Goal: Task Accomplishment & Management: Manage account settings

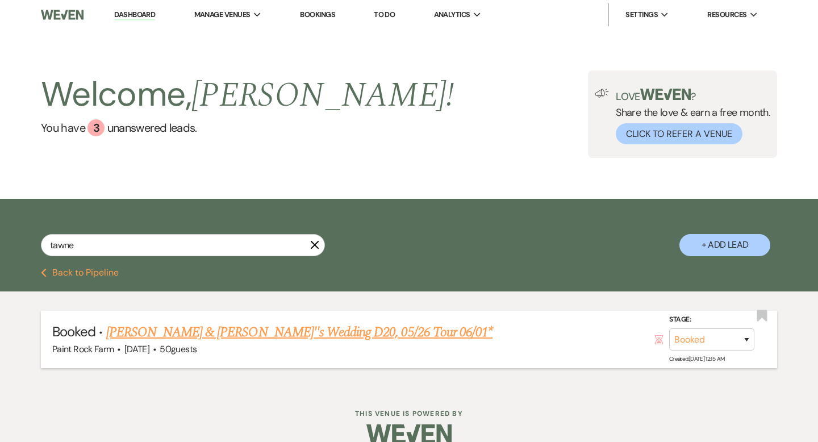
click at [283, 328] on link "[PERSON_NAME] & [PERSON_NAME]''s Wedding D20, 05/26 Tour 06/01*" at bounding box center [299, 332] width 387 height 20
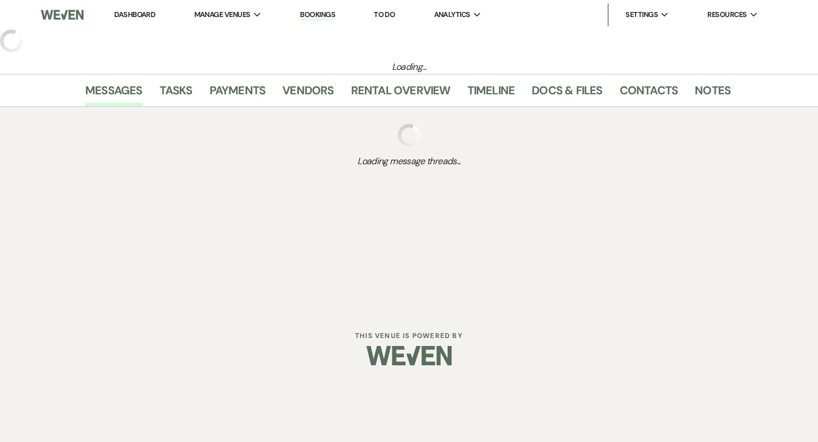
select select "5"
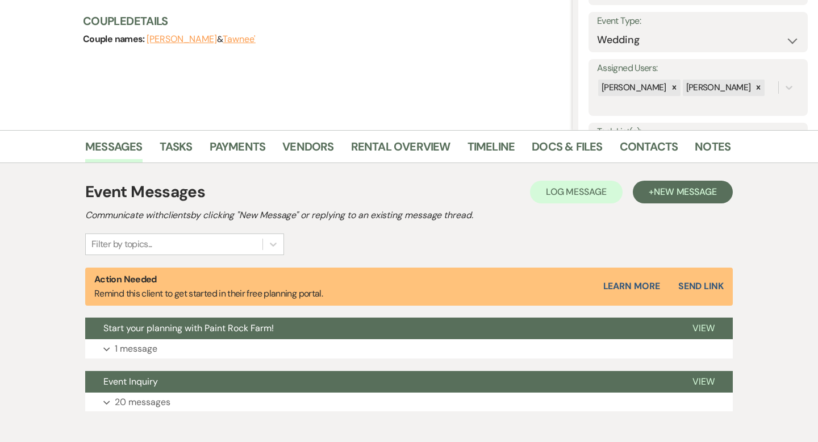
scroll to position [153, 0]
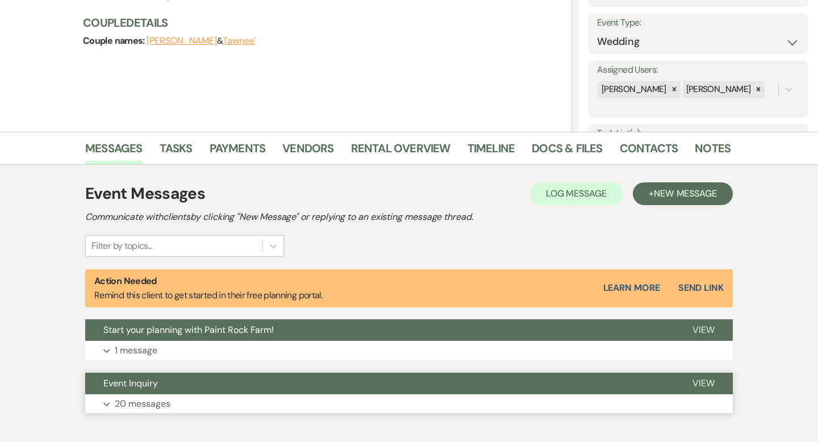
click at [144, 406] on p "20 messages" at bounding box center [143, 404] width 56 height 15
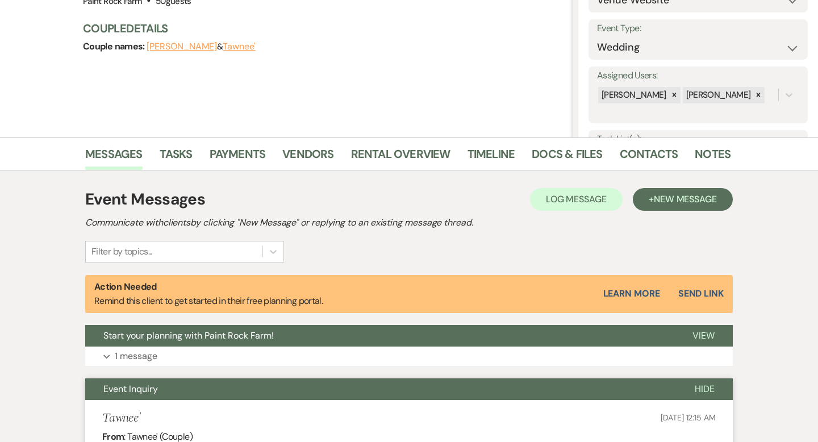
scroll to position [150, 0]
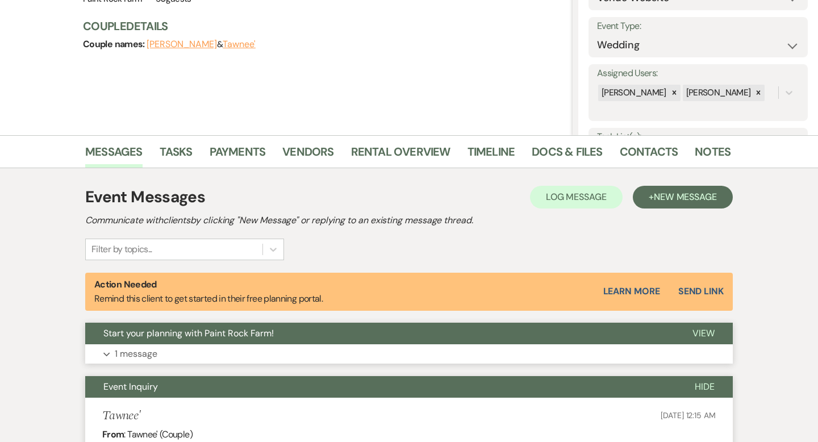
click at [144, 353] on p "1 message" at bounding box center [136, 354] width 43 height 15
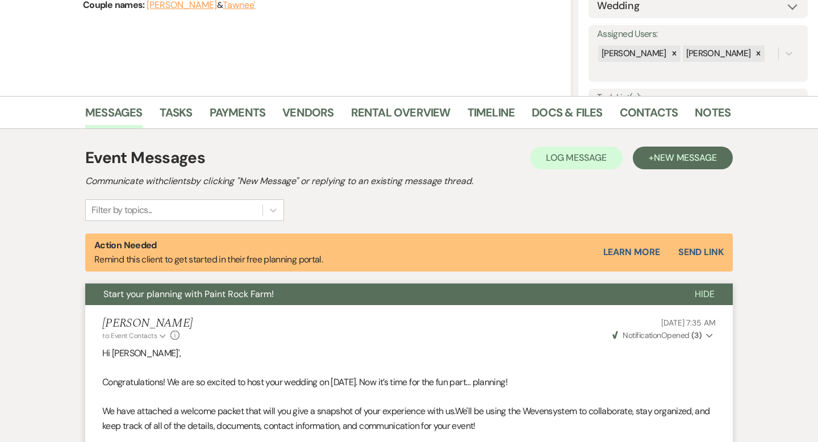
scroll to position [0, 0]
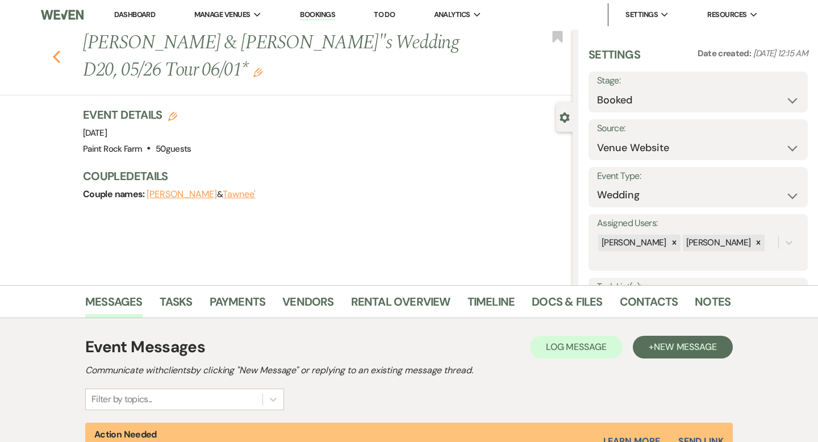
click at [55, 50] on icon "Previous" at bounding box center [56, 57] width 9 height 14
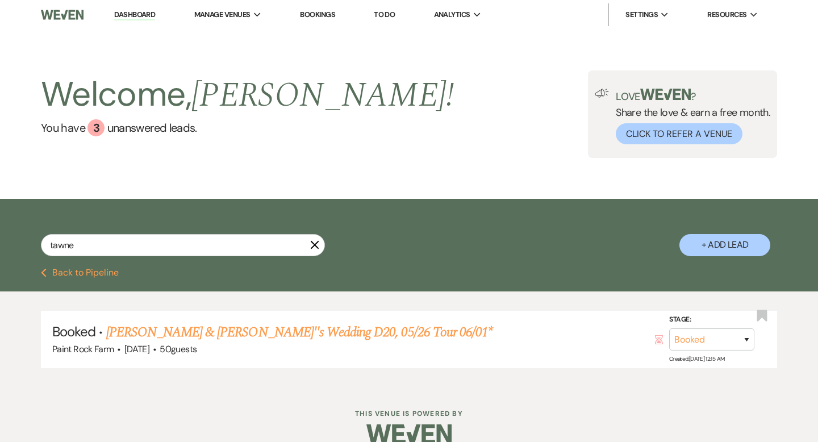
click at [131, 15] on link "Dashboard" at bounding box center [134, 15] width 41 height 11
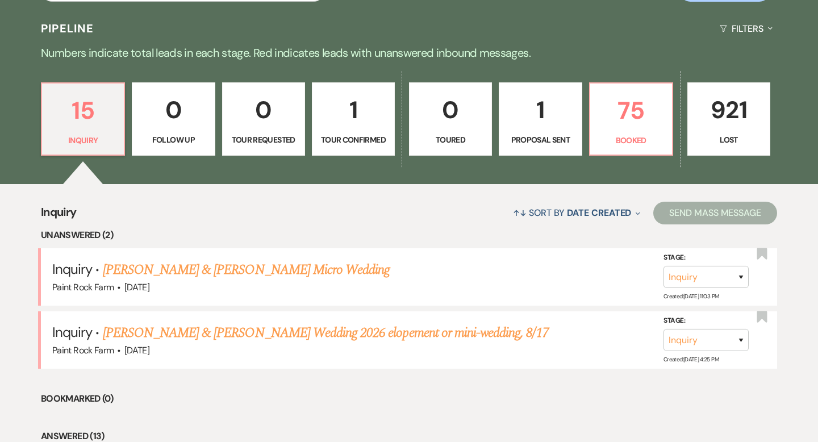
scroll to position [254, 0]
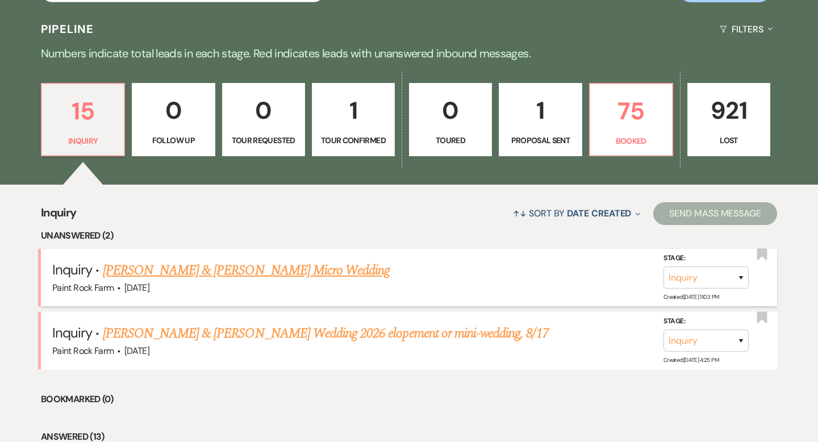
click at [271, 271] on link "Eric Vering & Sam Johnson's Micro Wedding" at bounding box center [247, 270] width 288 height 20
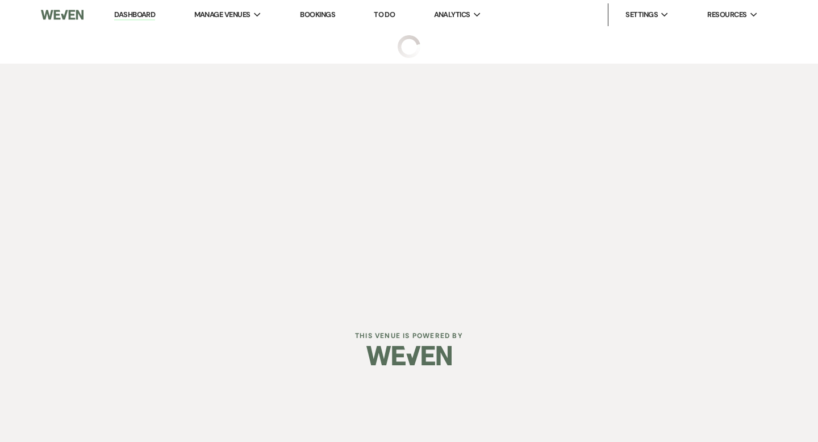
select select "5"
select select "16"
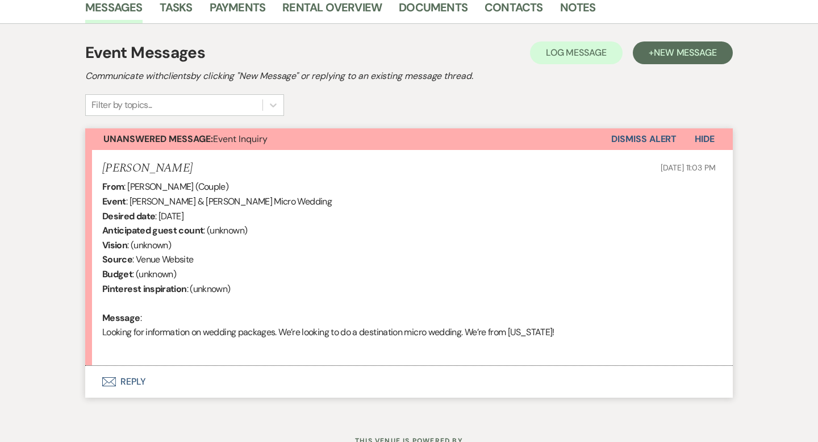
scroll to position [316, 0]
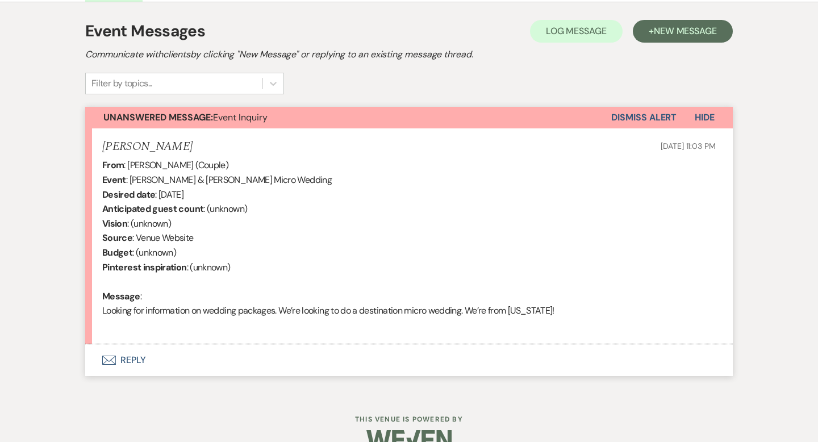
click at [138, 362] on button "Envelope Reply" at bounding box center [409, 360] width 648 height 32
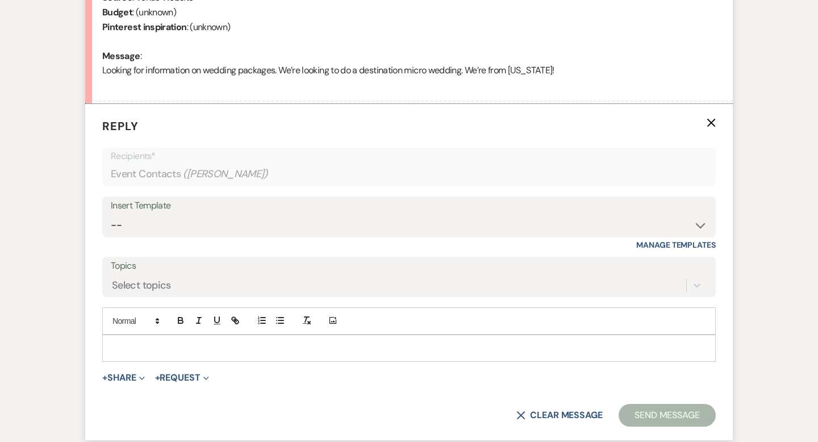
scroll to position [557, 0]
click at [701, 224] on select "-- Tour Request Response Contract (Pre-Booked Leads) Inquiry Follow Up Thank yo…" at bounding box center [409, 225] width 597 height 22
select select "6001"
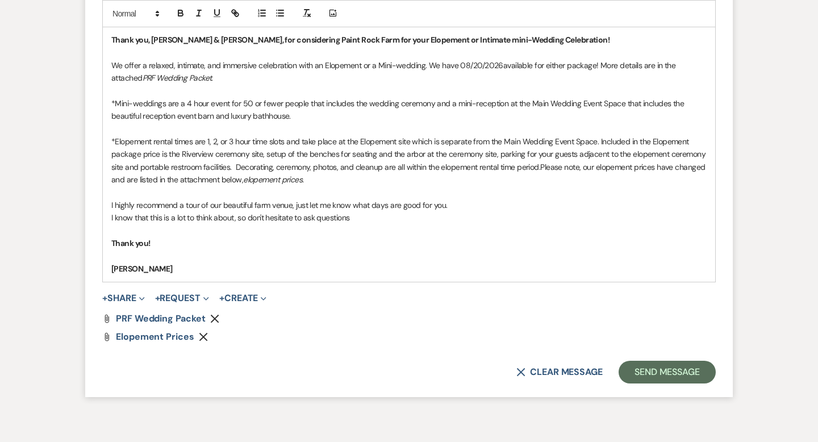
scroll to position [869, 0]
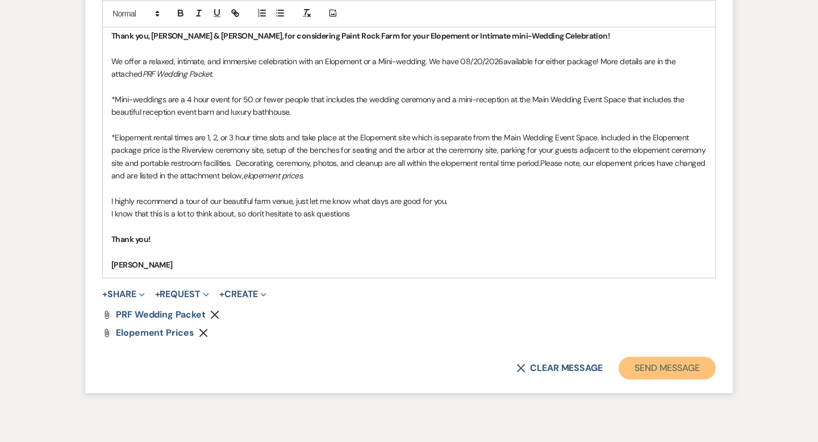
click at [648, 371] on button "Send Message" at bounding box center [667, 368] width 97 height 23
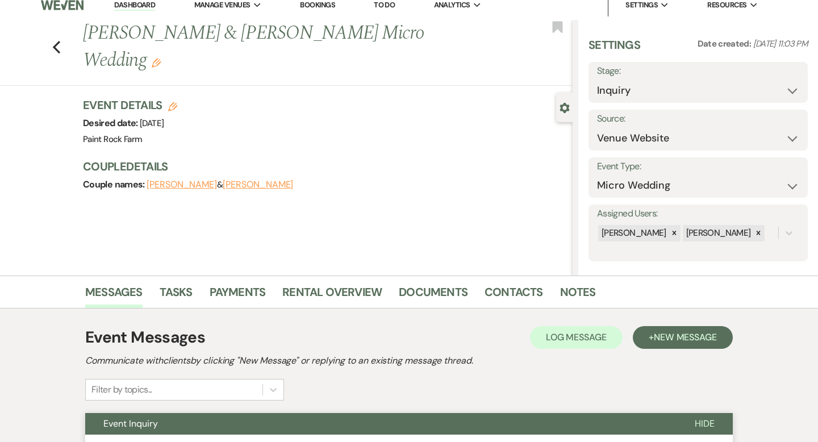
scroll to position [0, 0]
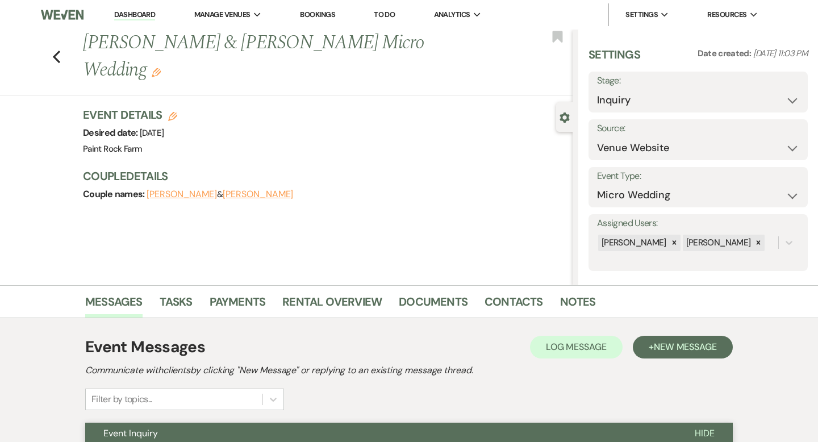
click at [161, 68] on icon "Edit" at bounding box center [156, 72] width 9 height 9
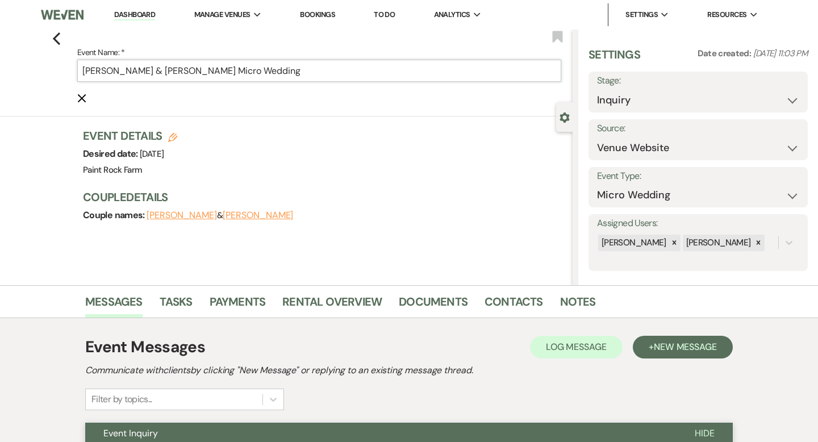
click at [299, 71] on input "Eric Vering & Sam Johnson's Micro Wedding" at bounding box center [319, 71] width 484 height 22
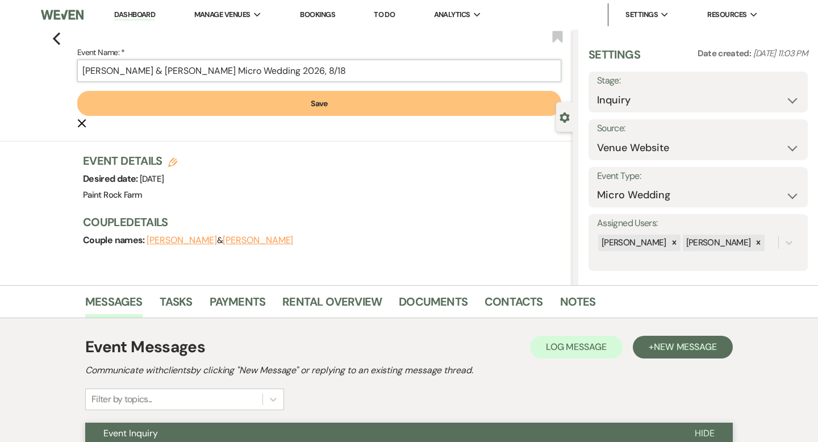
type input "Eric Vering & Sam Johnson's Micro Wedding 2026, 8/18"
click at [324, 103] on button "Save" at bounding box center [319, 103] width 484 height 25
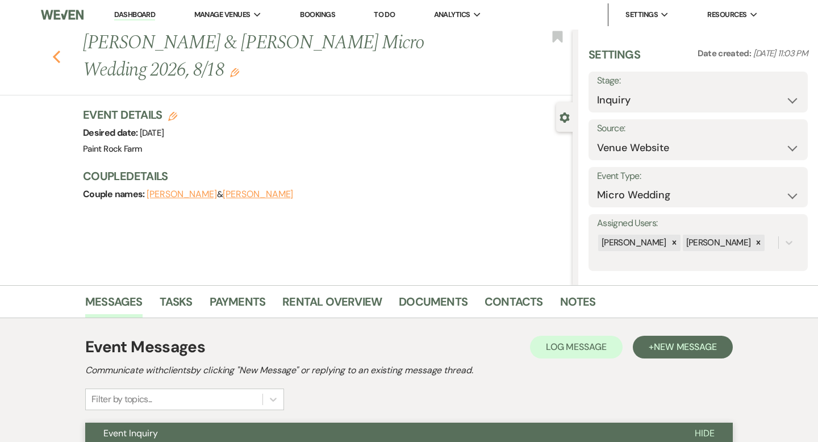
click at [57, 54] on use "button" at bounding box center [56, 57] width 7 height 13
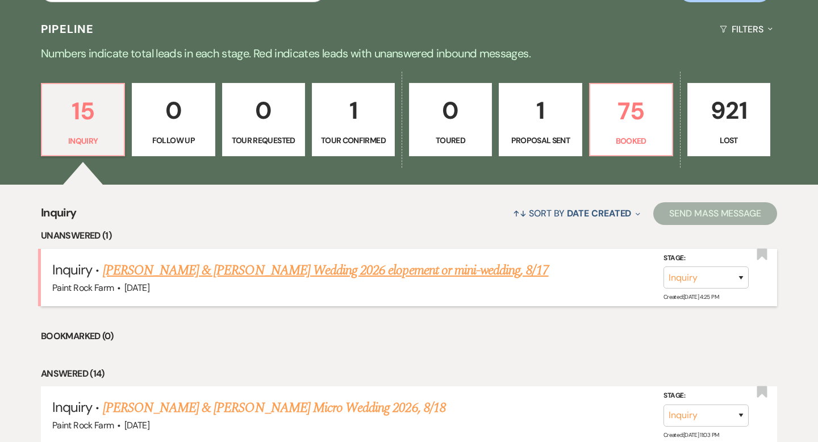
click at [298, 270] on link "Noah Reese & Kristina Britt's Wedding 2026 elopement or mini-wedding, 8/17" at bounding box center [326, 270] width 446 height 20
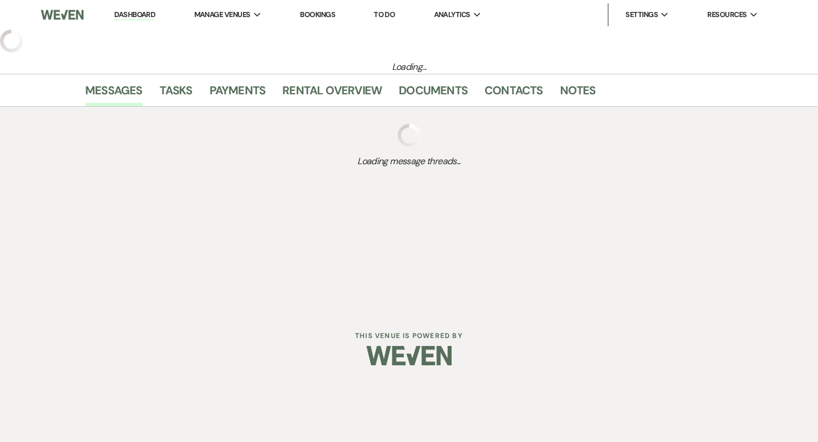
select select "5"
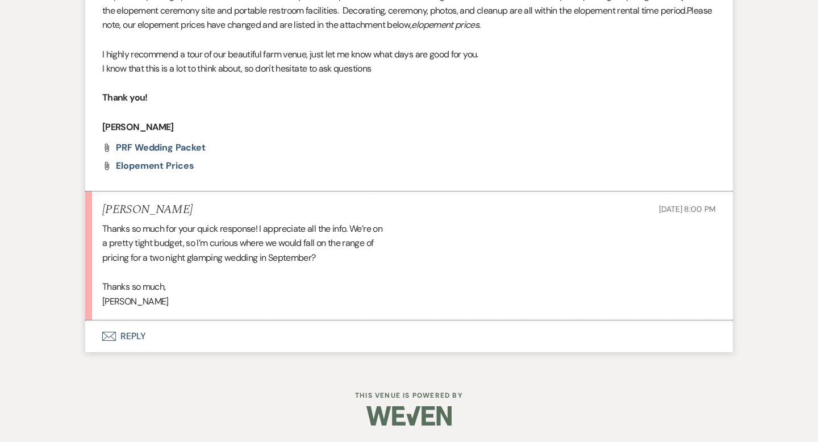
scroll to position [844, 0]
click at [144, 337] on button "Envelope Reply" at bounding box center [409, 336] width 648 height 32
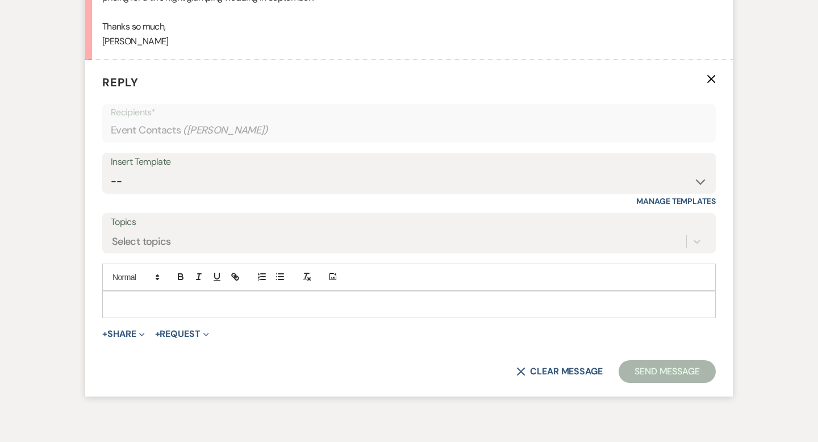
scroll to position [1111, 0]
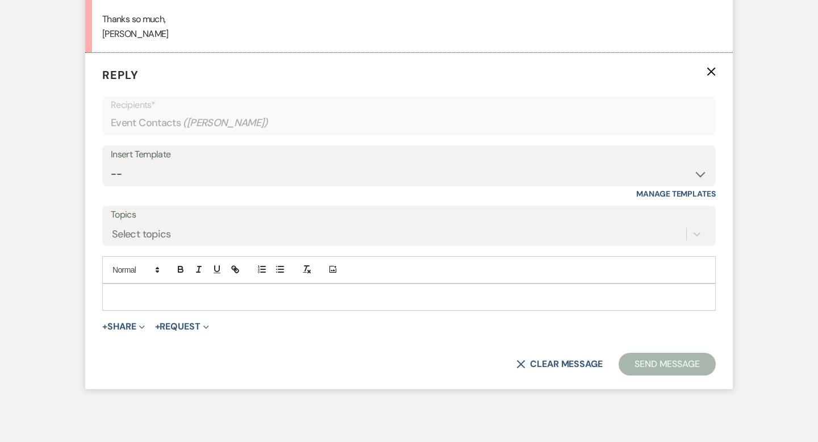
click at [122, 294] on p at bounding box center [409, 297] width 596 height 13
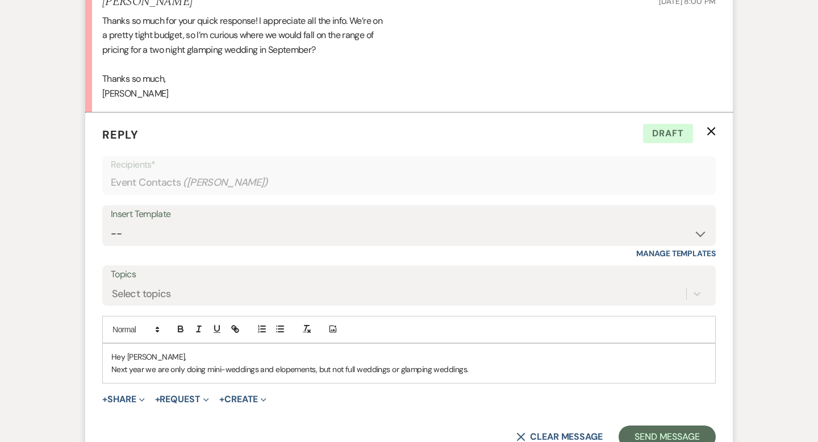
scroll to position [1054, 0]
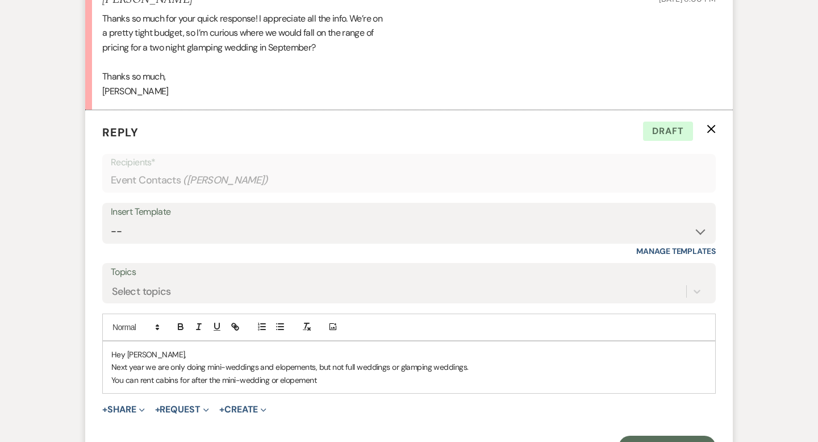
click at [155, 378] on p "You can rent cabins for after the mini-wedding or elopement" at bounding box center [409, 380] width 596 height 13
click at [355, 379] on p "You can rent individual cabins for after the mini-wedding or elopement" at bounding box center [409, 380] width 596 height 13
click at [126, 380] on p "You can rent individual cabins for after the mini-wedding or elopement for your…" at bounding box center [409, 380] width 596 height 13
click at [399, 378] on p "You or your guests can rent individual cabins for after the mini-wedding or elo…" at bounding box center [409, 380] width 596 height 13
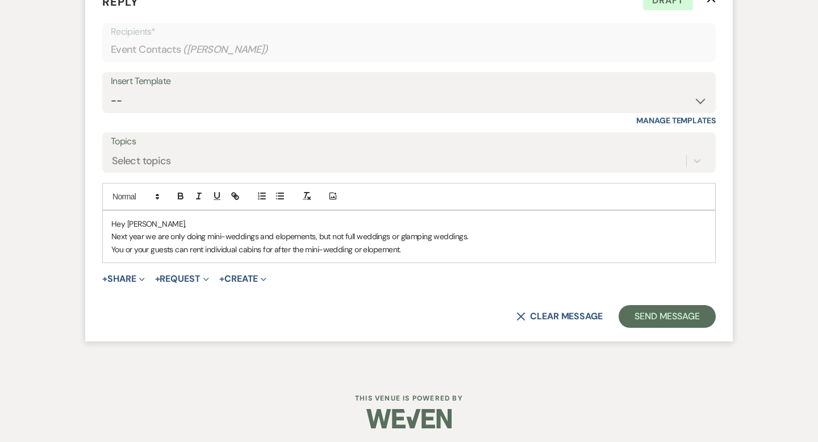
scroll to position [1187, 0]
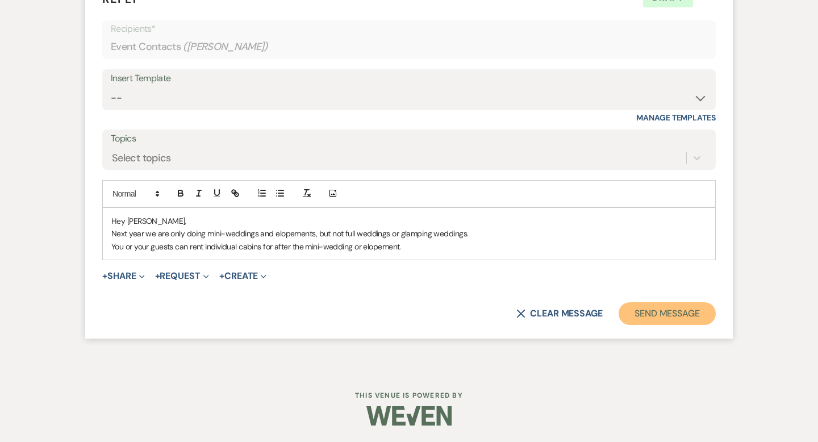
click at [641, 320] on button "Send Message" at bounding box center [667, 313] width 97 height 23
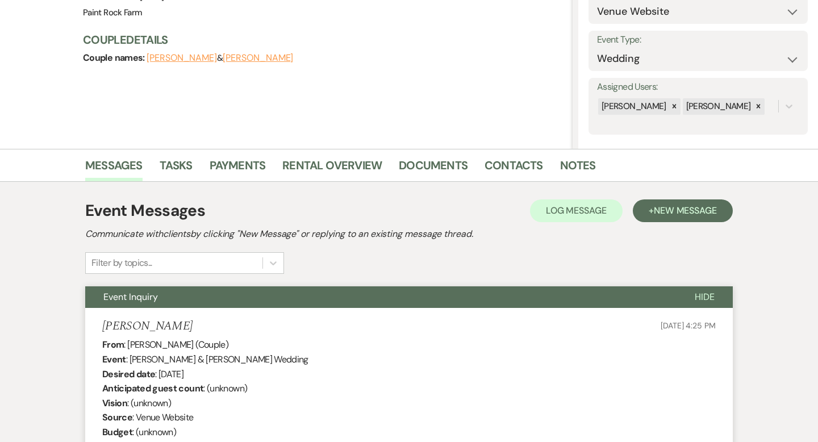
scroll to position [0, 0]
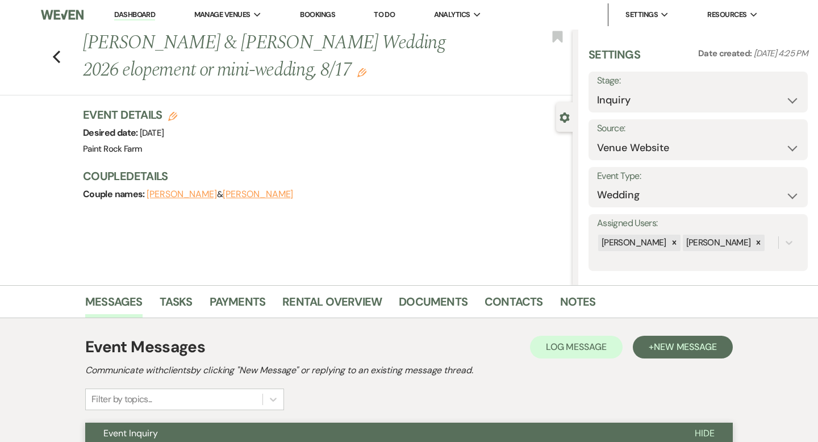
click at [357, 74] on use "button" at bounding box center [361, 72] width 9 height 9
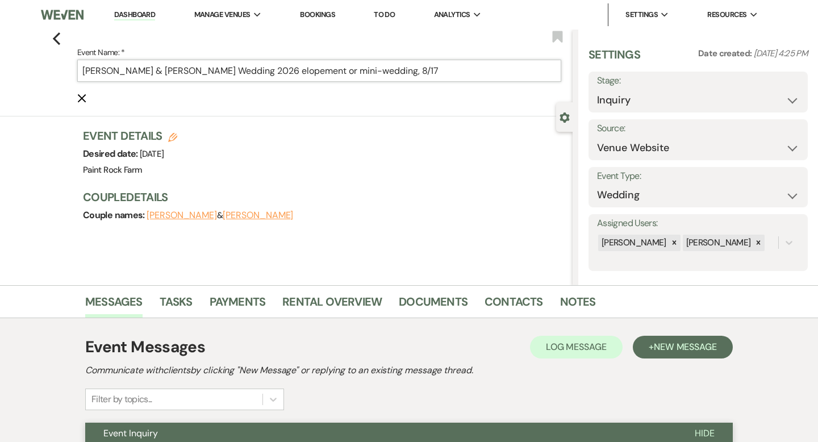
click at [410, 70] on input "Noah Reese & Kristina Britt's Wedding 2026 elopement or mini-wedding, 8/17" at bounding box center [319, 71] width 484 height 22
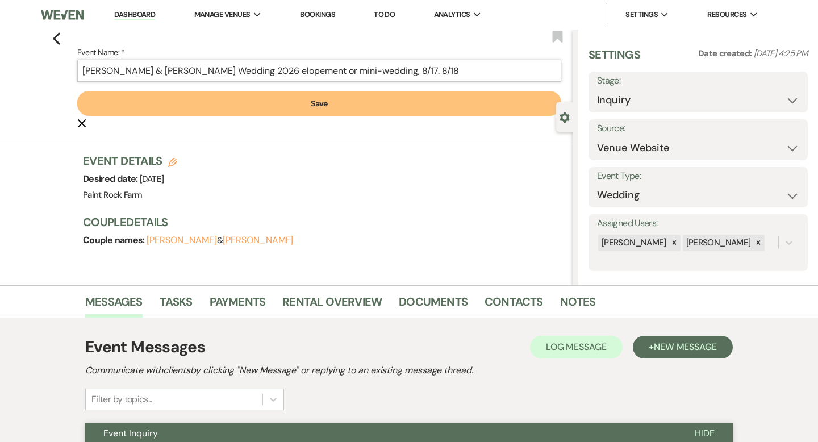
type input "Noah Reese & Kristina Britt's Wedding 2026 elopement or mini-wedding, 8/17. 8/18"
click at [323, 103] on button "Save" at bounding box center [319, 103] width 484 height 25
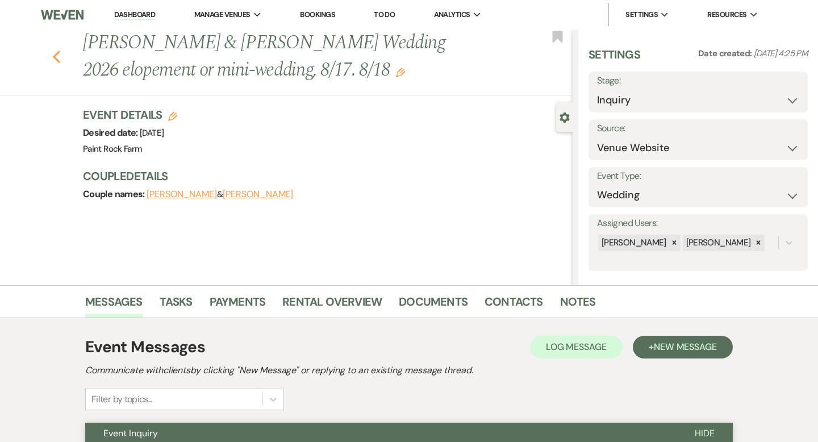
click at [55, 57] on icon "Previous" at bounding box center [56, 57] width 9 height 14
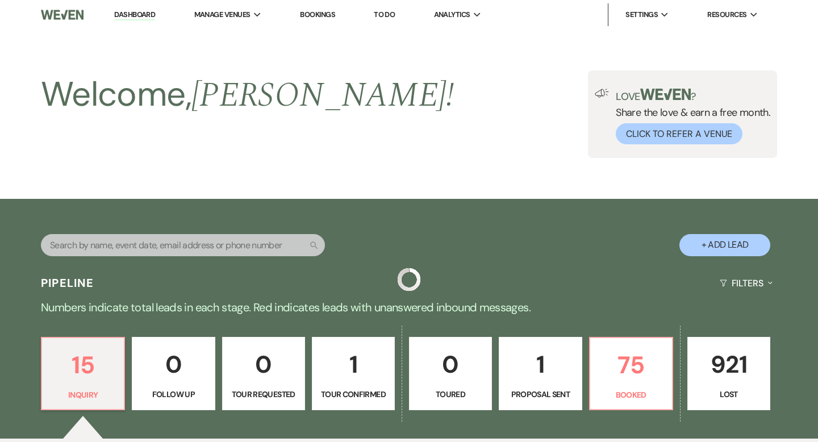
scroll to position [254, 0]
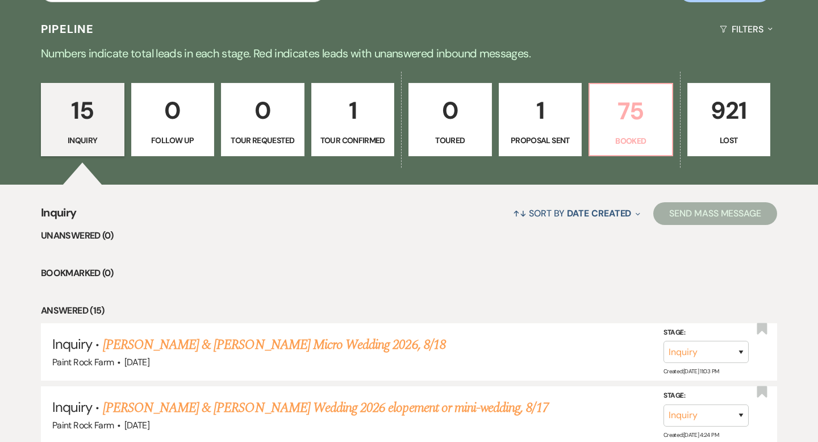
click at [638, 122] on p "75" at bounding box center [631, 111] width 69 height 38
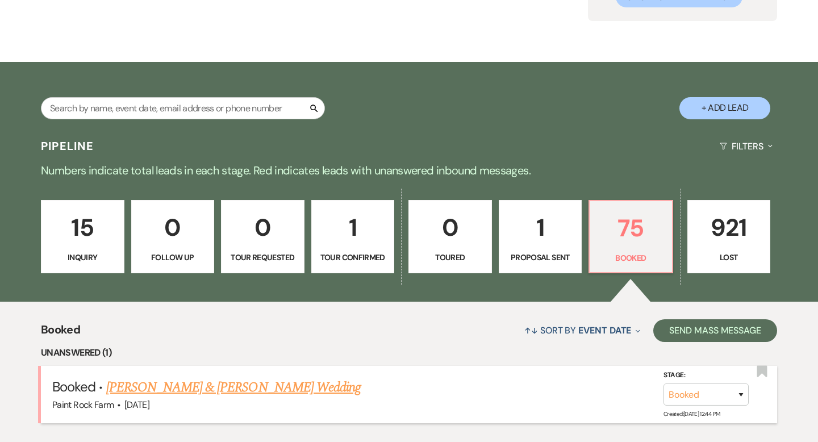
scroll to position [254, 0]
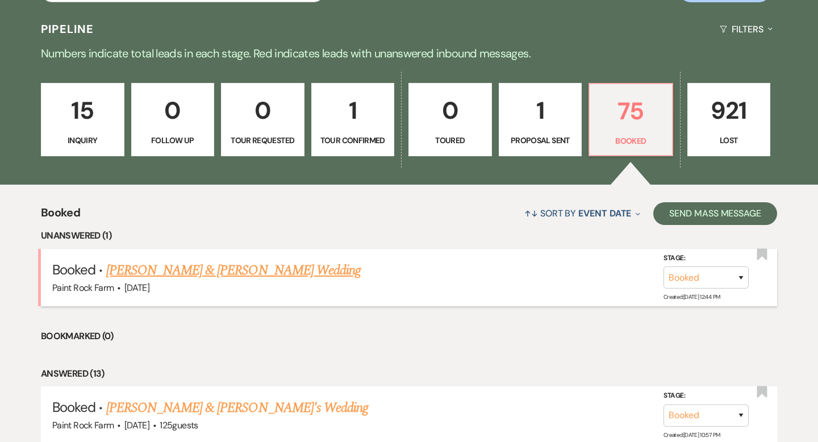
click at [290, 268] on link "Cindy Jordan & Adrianne Melton's Wedding" at bounding box center [233, 270] width 255 height 20
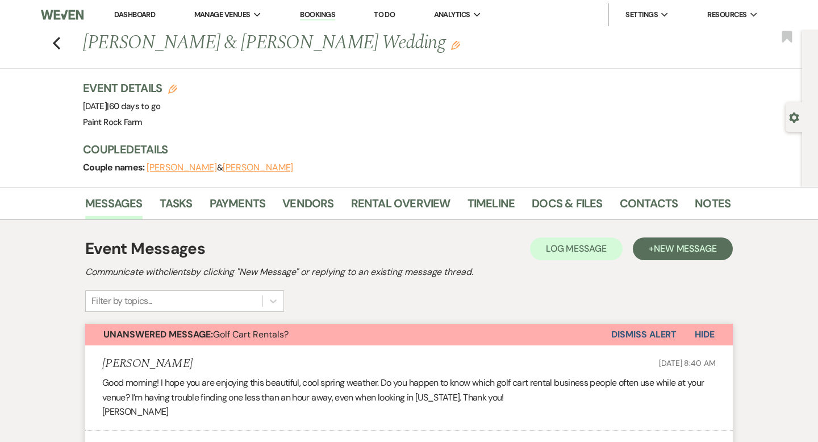
click at [650, 335] on button "Dismiss Alert" at bounding box center [643, 335] width 65 height 22
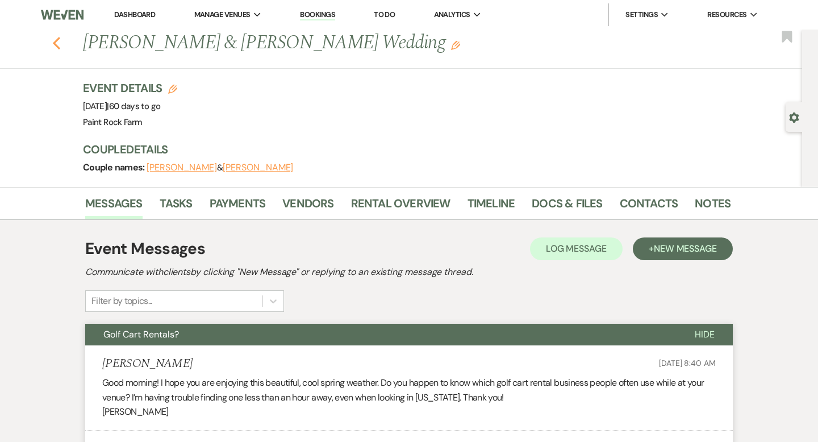
click at [57, 42] on icon "Previous" at bounding box center [56, 43] width 9 height 14
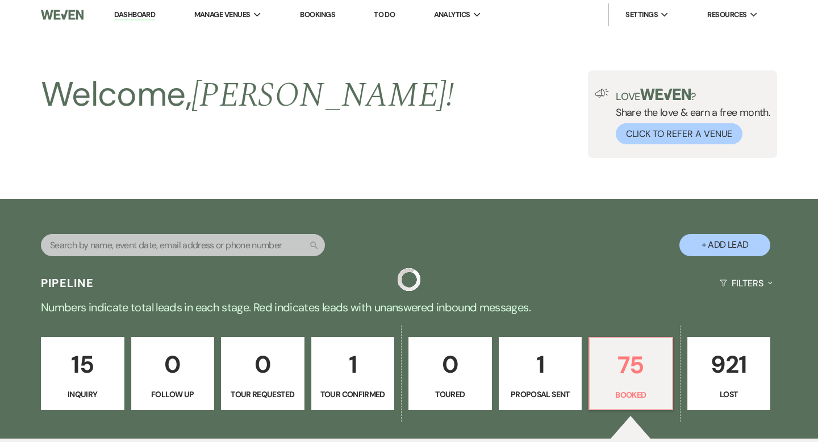
scroll to position [254, 0]
